Goal: Information Seeking & Learning: Learn about a topic

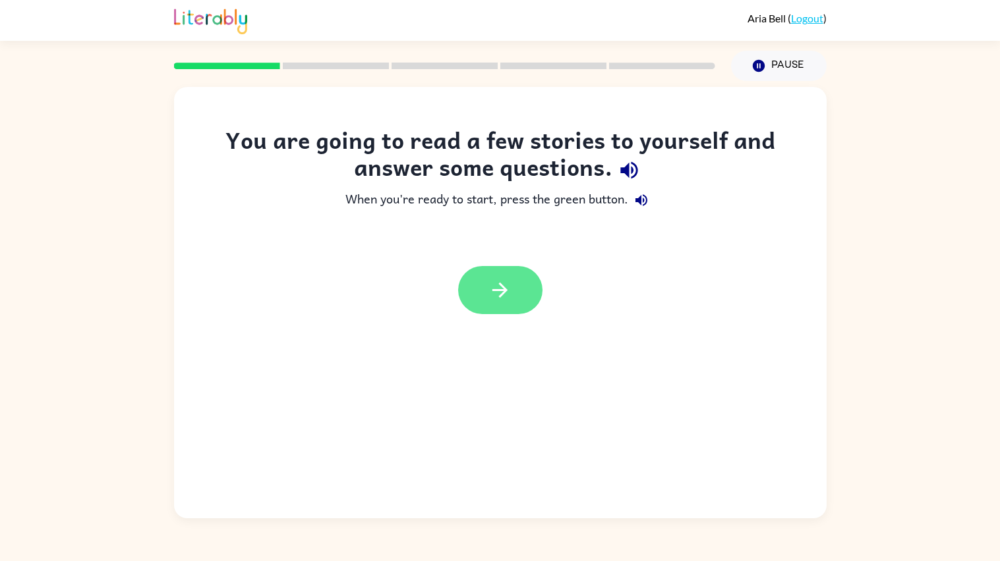
click at [511, 283] on icon "button" at bounding box center [499, 290] width 23 height 23
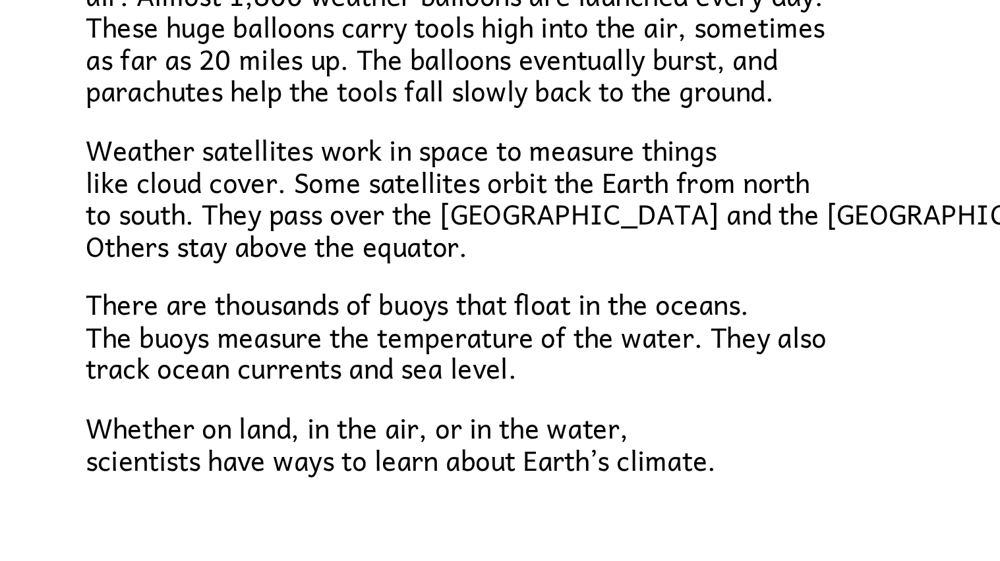
scroll to position [287, 0]
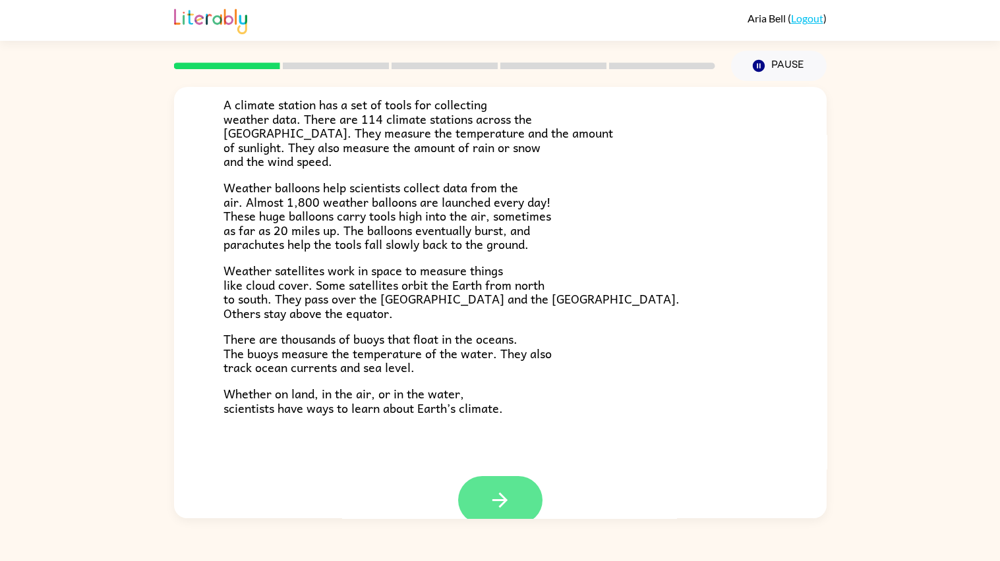
click at [503, 490] on icon "button" at bounding box center [499, 500] width 23 height 23
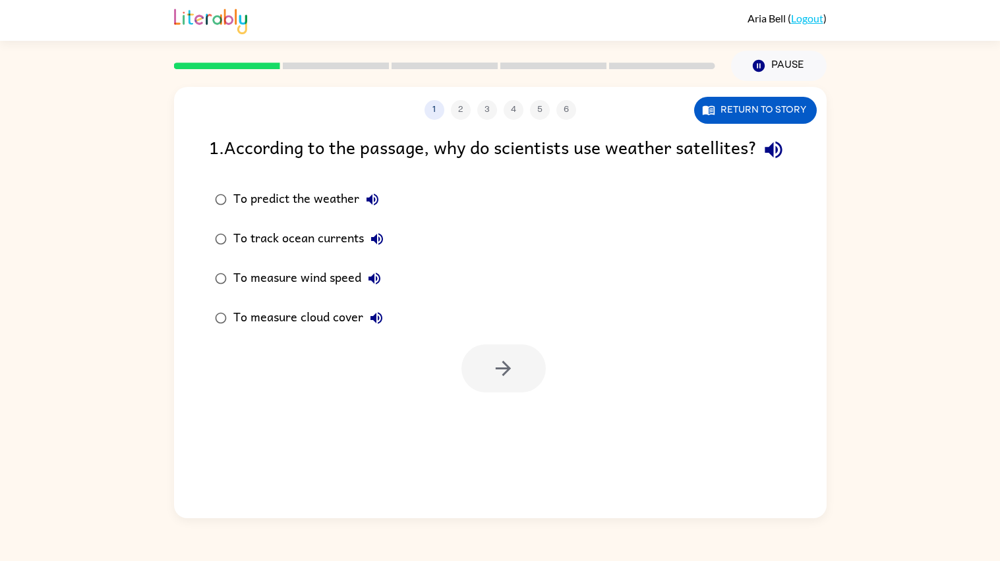
scroll to position [0, 0]
click at [764, 159] on icon "button" at bounding box center [772, 150] width 17 height 17
click at [364, 208] on icon "button" at bounding box center [372, 200] width 16 height 16
click at [377, 247] on icon "button" at bounding box center [377, 239] width 16 height 16
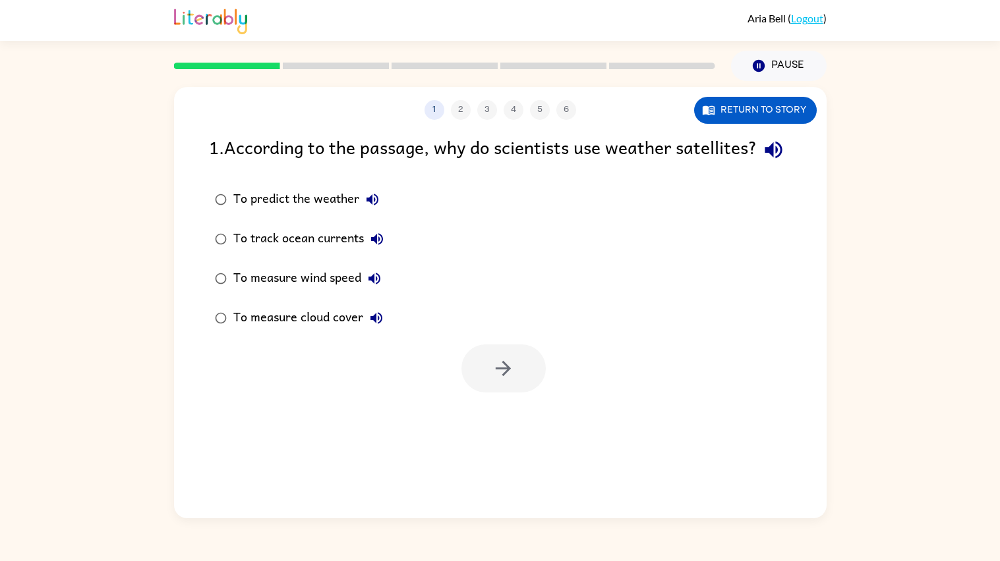
click at [374, 287] on icon "button" at bounding box center [374, 279] width 16 height 16
click at [372, 326] on icon "button" at bounding box center [376, 318] width 16 height 16
click at [324, 213] on div "To predict the weather" at bounding box center [309, 199] width 152 height 26
click at [286, 252] on div "To track ocean currents" at bounding box center [311, 239] width 157 height 26
click at [455, 369] on div at bounding box center [500, 365] width 652 height 55
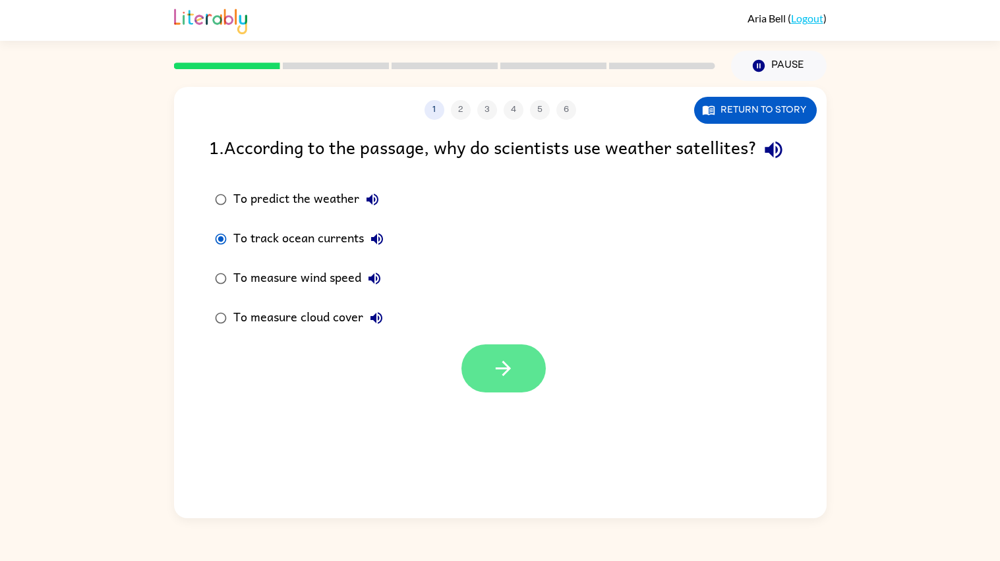
click at [482, 391] on button "button" at bounding box center [503, 369] width 84 height 48
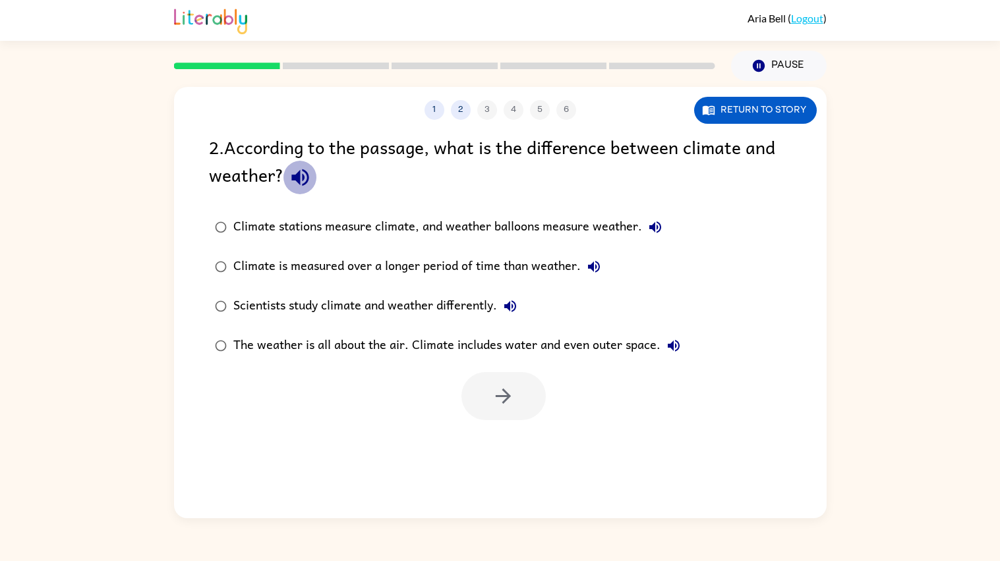
click at [306, 179] on icon "button" at bounding box center [299, 177] width 17 height 17
click at [671, 225] on label "Climate stations measure climate, and weather balloons measure weather." at bounding box center [448, 228] width 492 height 40
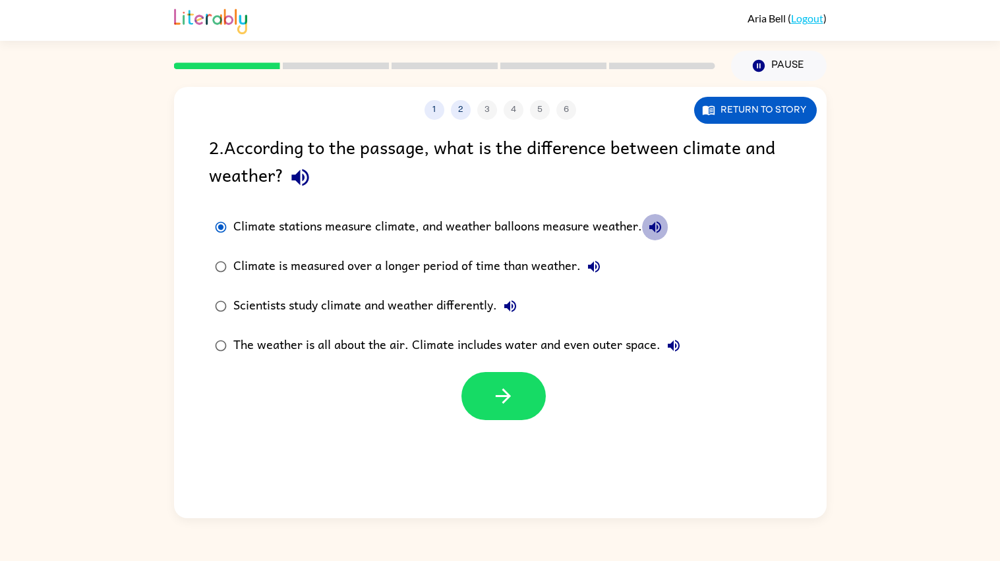
click at [642, 230] on button "Climate stations measure climate, and weather balloons measure weather." at bounding box center [655, 227] width 26 height 26
click at [586, 268] on icon "button" at bounding box center [594, 267] width 16 height 16
click at [460, 246] on label "Climate stations measure climate, and weather balloons measure weather." at bounding box center [448, 228] width 492 height 40
click at [454, 234] on div "Climate stations measure climate, and weather balloons measure weather." at bounding box center [450, 227] width 435 height 26
click at [443, 222] on div "Climate stations measure climate, and weather balloons measure weather." at bounding box center [450, 227] width 435 height 26
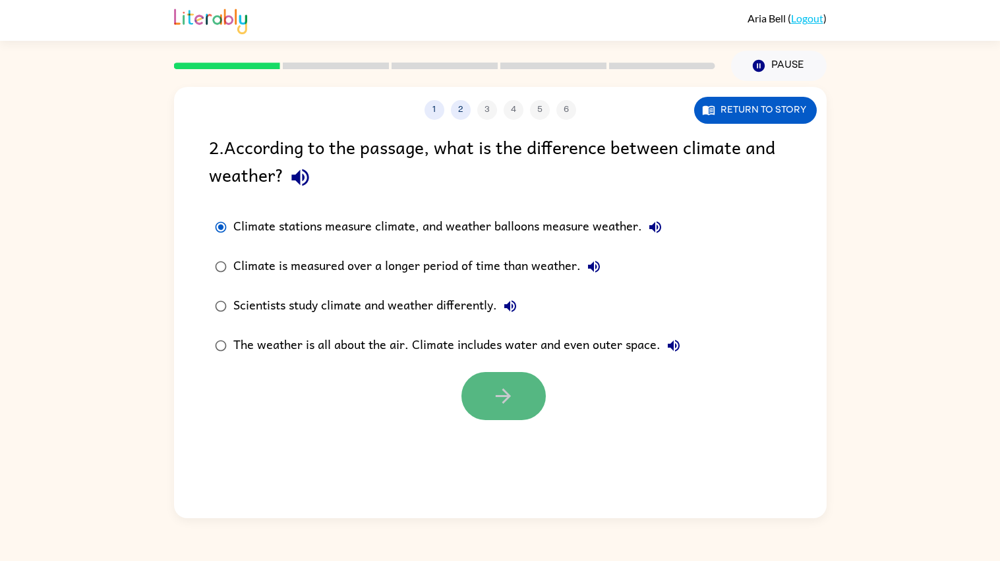
click at [481, 384] on button "button" at bounding box center [503, 396] width 84 height 48
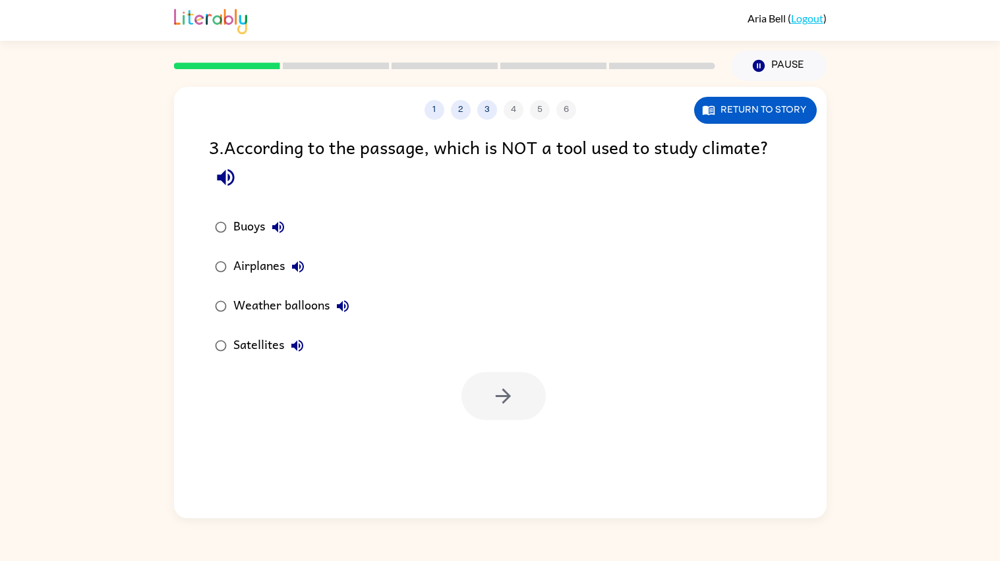
click at [246, 228] on div "Buoys" at bounding box center [262, 227] width 58 height 26
click at [275, 277] on div "Airplanes" at bounding box center [272, 267] width 78 height 26
click at [465, 387] on button "button" at bounding box center [503, 396] width 84 height 48
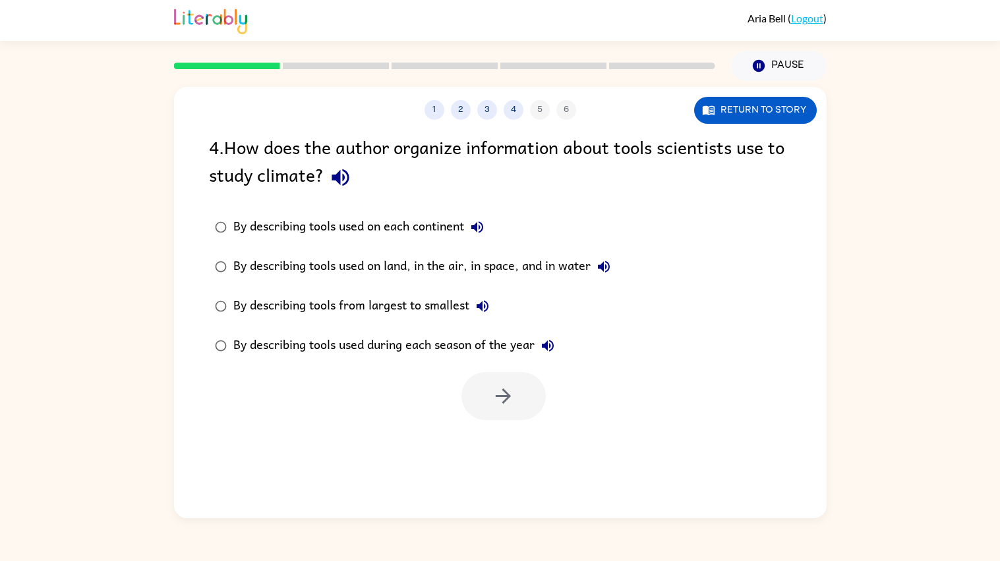
click at [343, 184] on icon "button" at bounding box center [340, 177] width 23 height 23
click at [477, 223] on icon "button" at bounding box center [477, 227] width 16 height 16
click at [603, 266] on icon "button" at bounding box center [604, 267] width 12 height 12
click at [486, 302] on icon "button" at bounding box center [482, 306] width 12 height 12
click at [547, 341] on icon "button" at bounding box center [548, 346] width 16 height 16
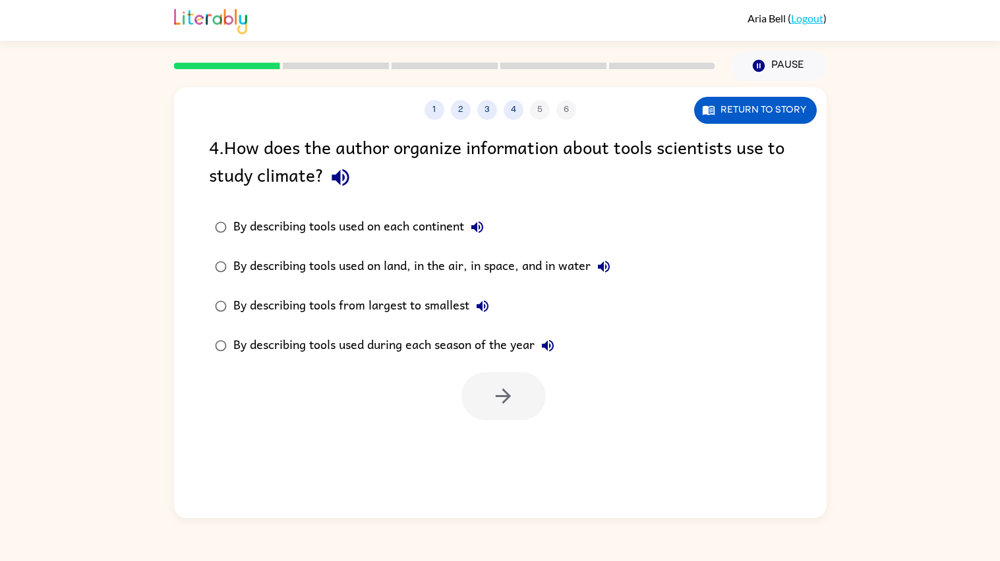
click at [406, 313] on div "By describing tools from largest to smallest" at bounding box center [364, 306] width 262 height 26
click at [511, 392] on icon "button" at bounding box center [503, 396] width 23 height 23
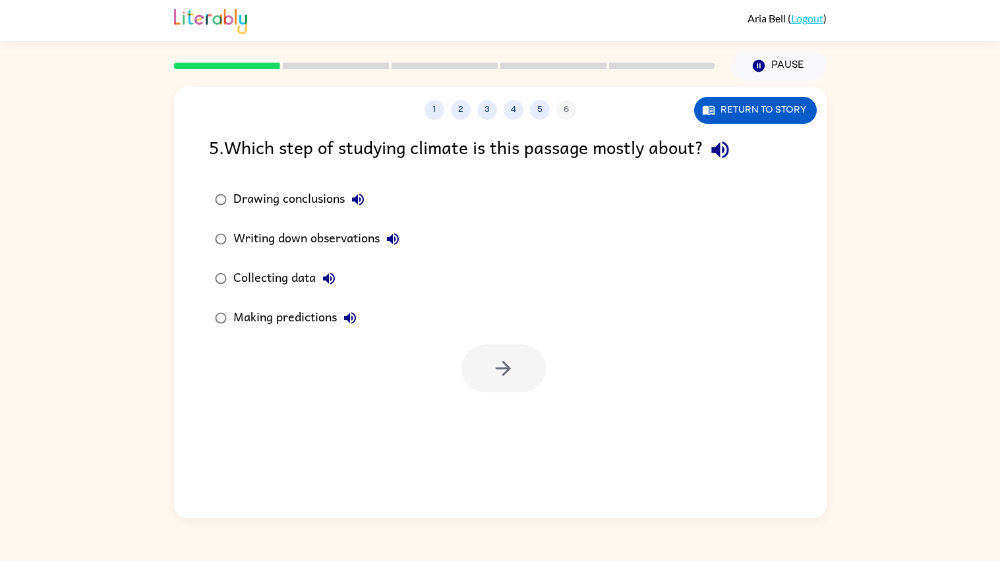
click at [286, 283] on div "Collecting data" at bounding box center [287, 279] width 109 height 26
click at [471, 356] on button "button" at bounding box center [503, 369] width 84 height 48
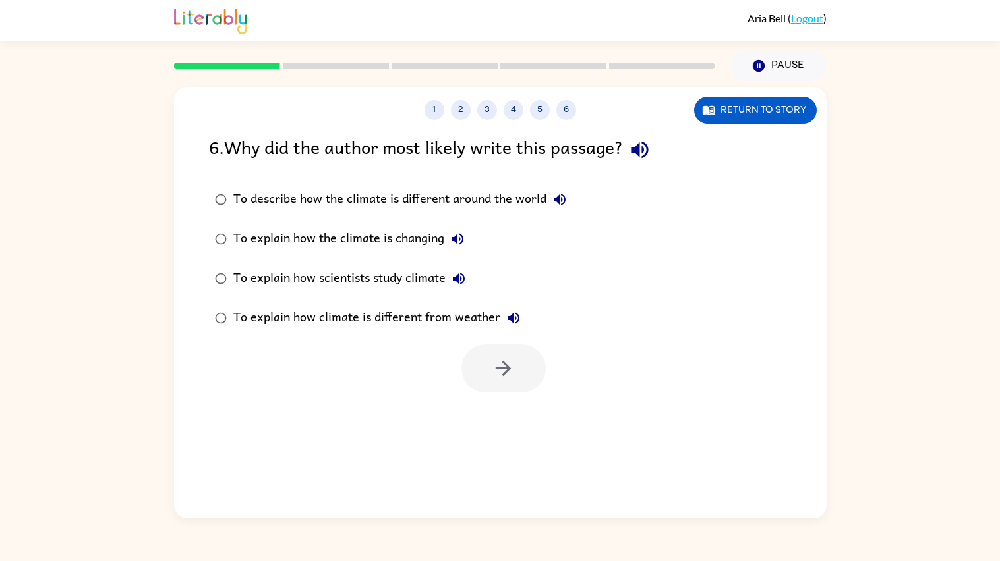
click at [328, 248] on div "To explain how the climate is changing" at bounding box center [351, 239] width 237 height 26
click at [507, 382] on button "button" at bounding box center [503, 369] width 84 height 48
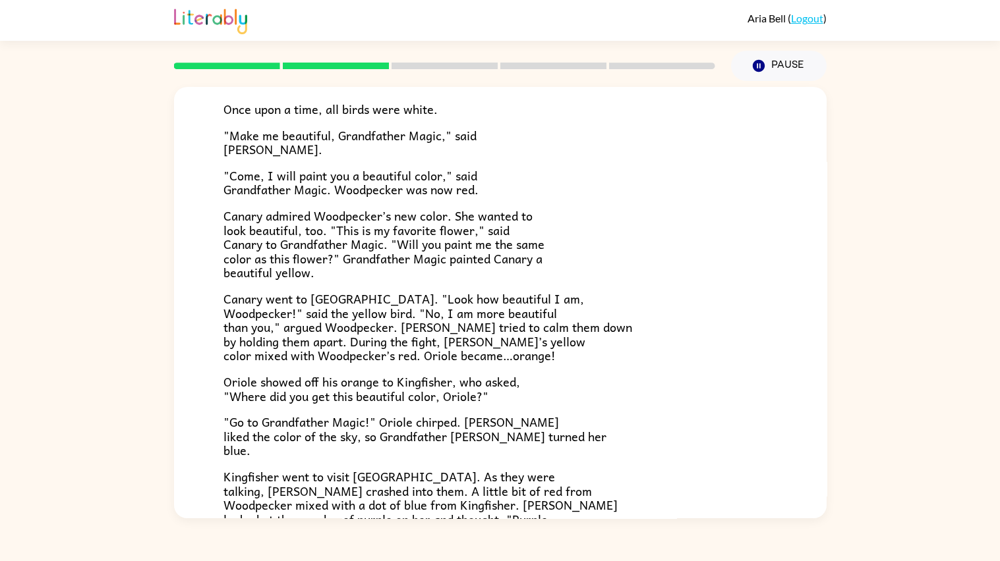
scroll to position [96, 0]
